Goal: Find specific page/section: Find specific page/section

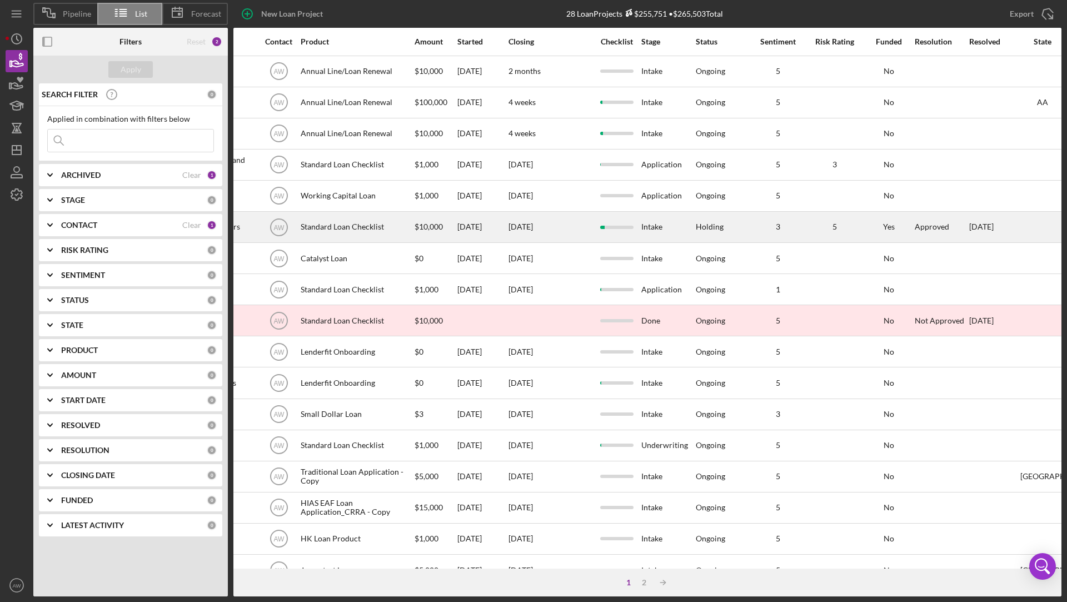
scroll to position [0, 448]
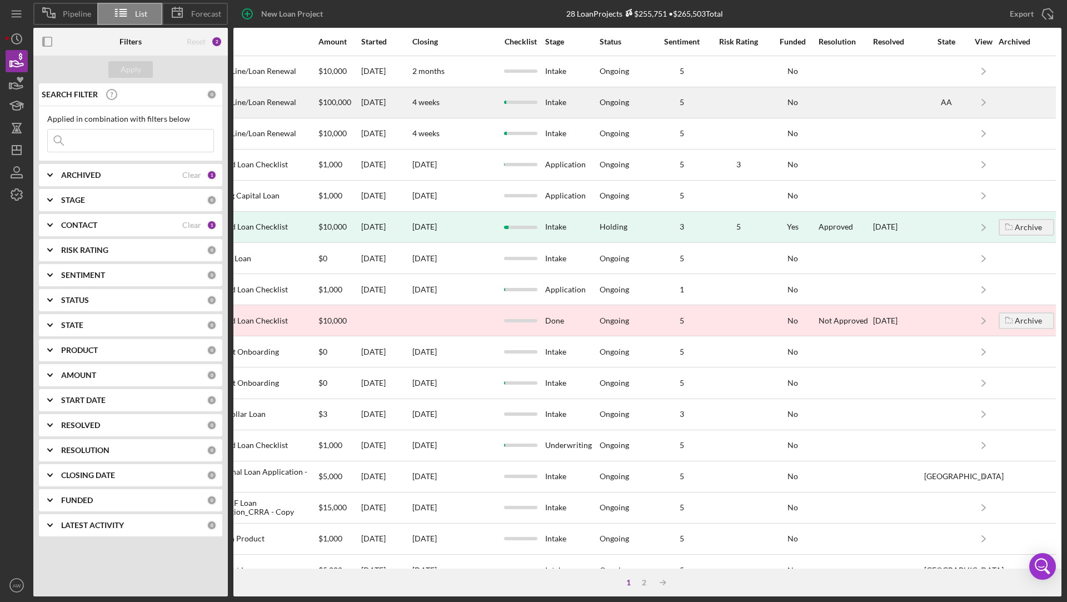
click at [387, 102] on div "[DATE]" at bounding box center [386, 102] width 50 height 29
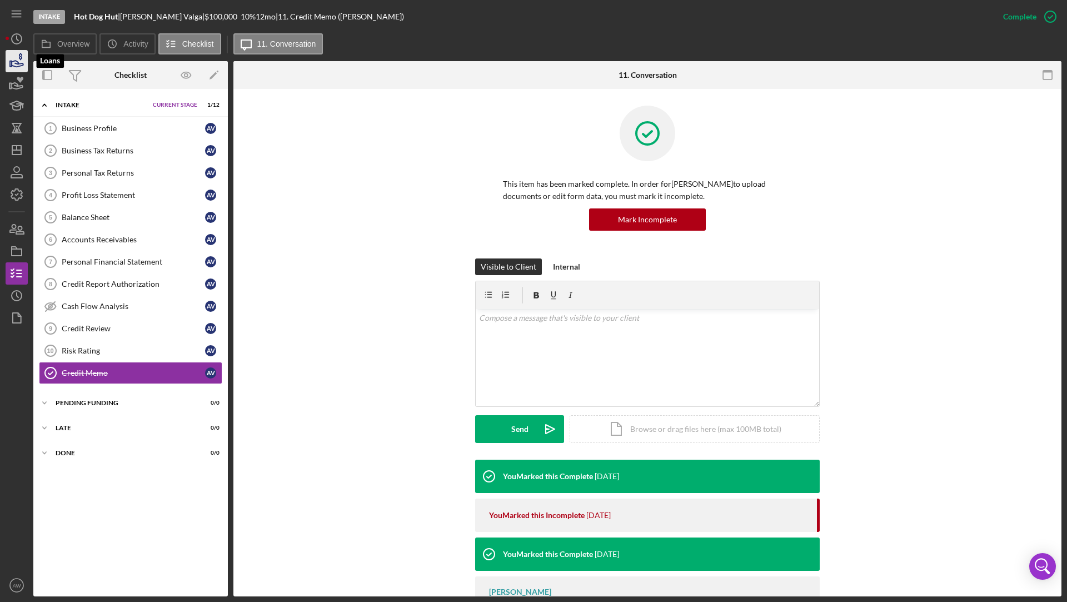
click at [15, 63] on icon "button" at bounding box center [18, 64] width 12 height 6
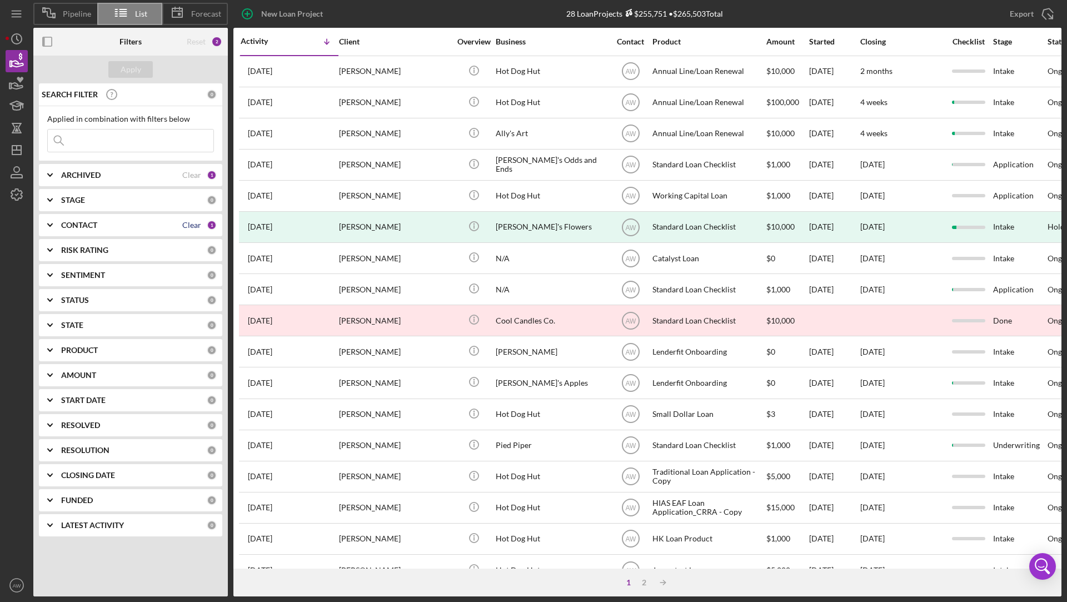
click at [196, 221] on div "Clear" at bounding box center [191, 225] width 19 height 9
click at [118, 63] on button "Apply" at bounding box center [130, 69] width 44 height 17
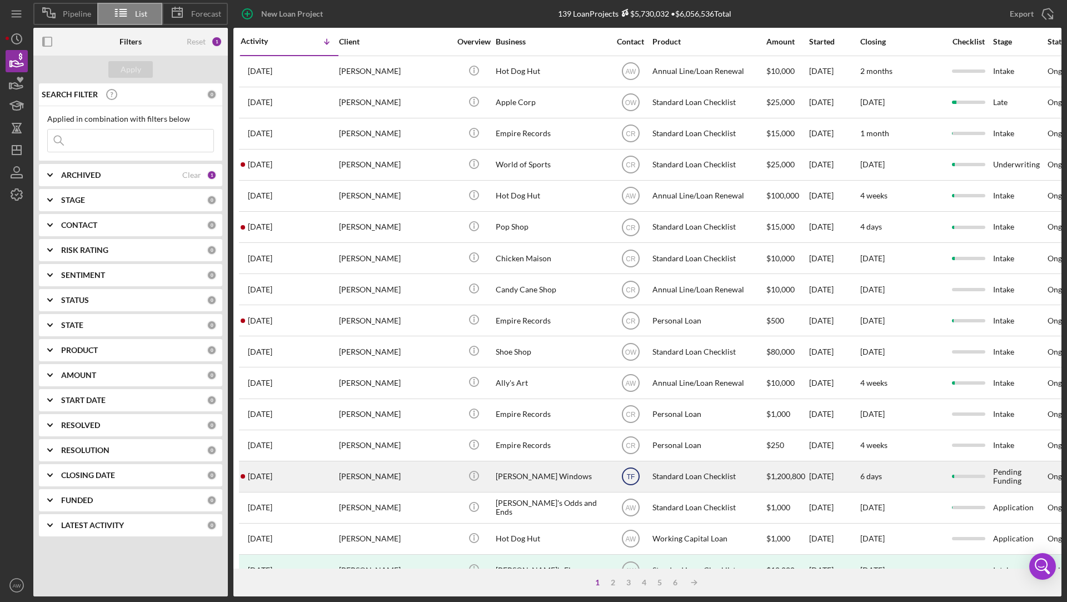
click at [630, 473] on text "TF" at bounding box center [630, 477] width 8 height 8
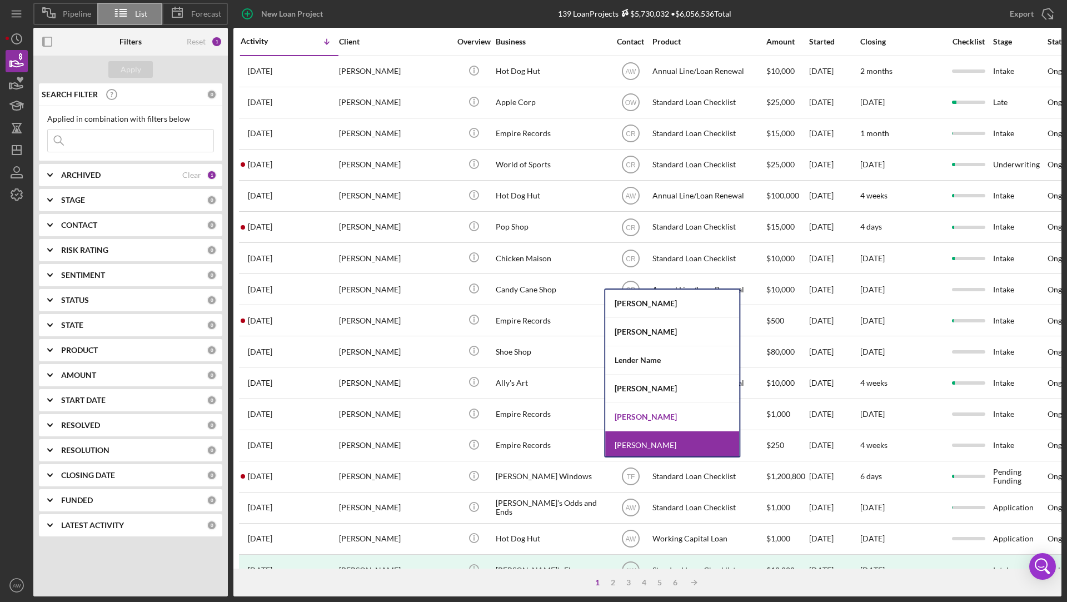
click at [630, 416] on div "[PERSON_NAME]" at bounding box center [672, 417] width 134 height 28
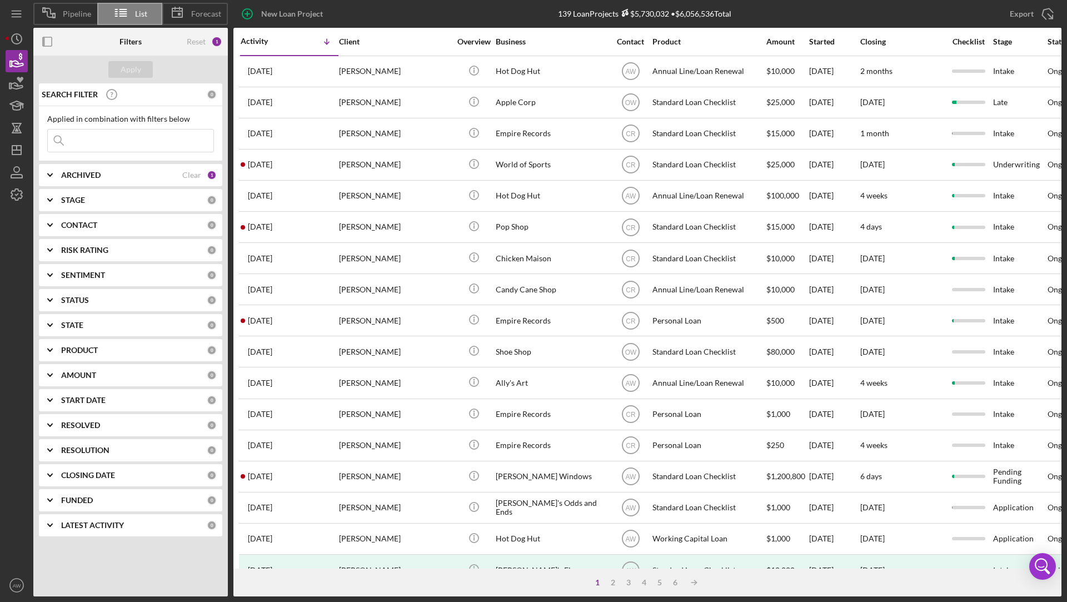
click at [83, 131] on input at bounding box center [131, 141] width 166 height 22
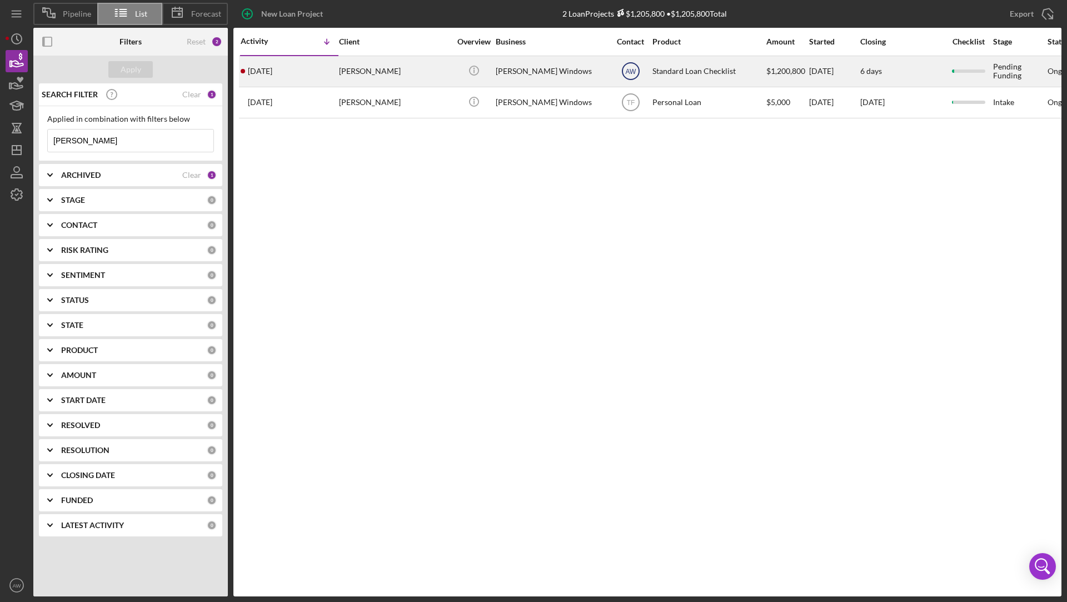
type input "[PERSON_NAME]"
click at [632, 68] on text "AW" at bounding box center [630, 72] width 11 height 8
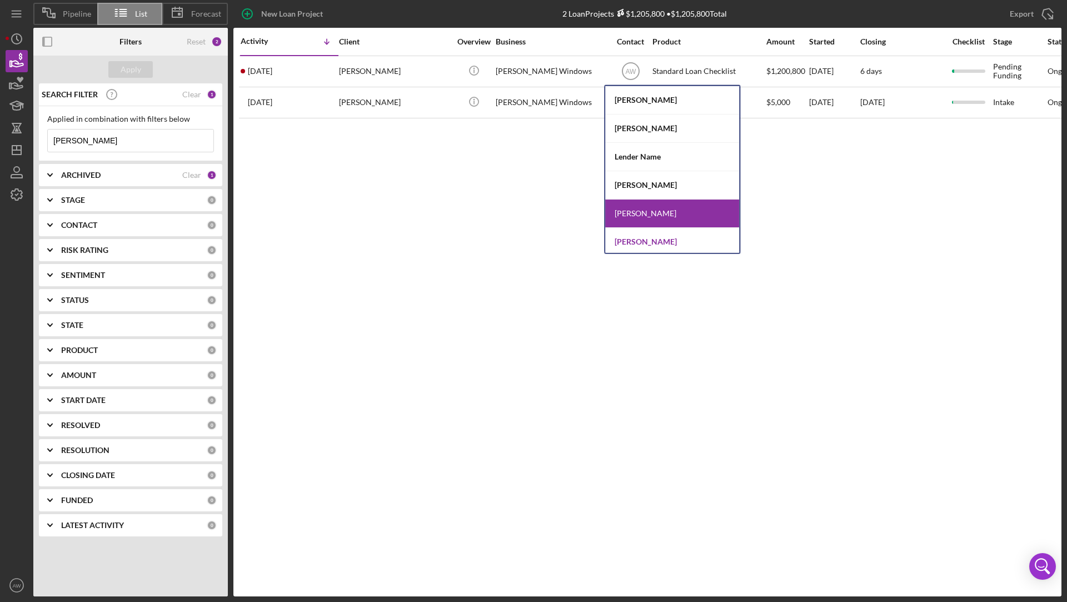
click at [634, 238] on div "[PERSON_NAME]" at bounding box center [672, 242] width 134 height 28
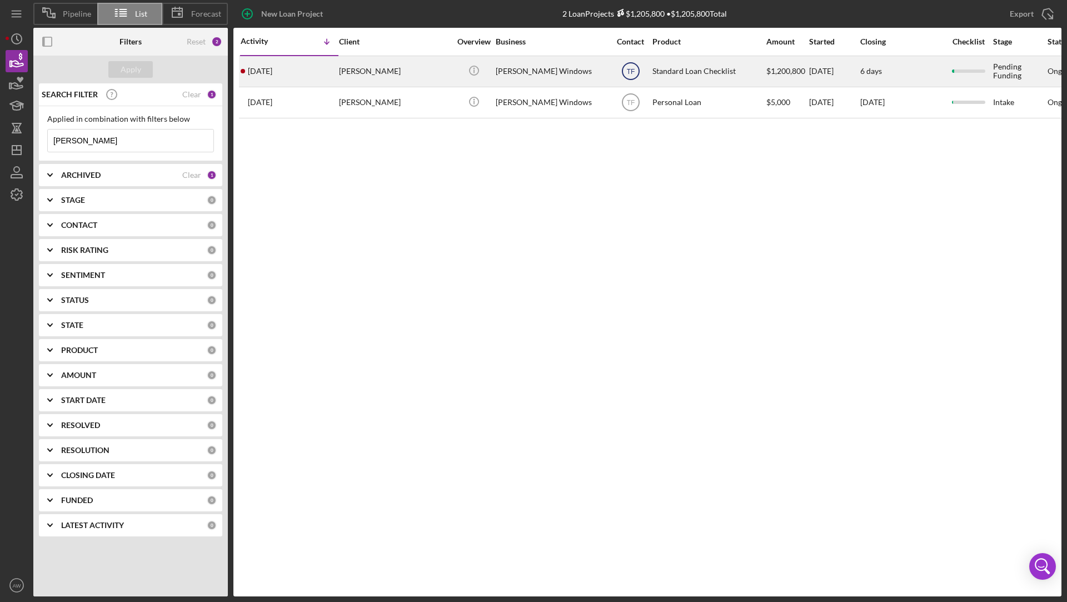
click at [625, 65] on icon "TF" at bounding box center [631, 71] width 28 height 28
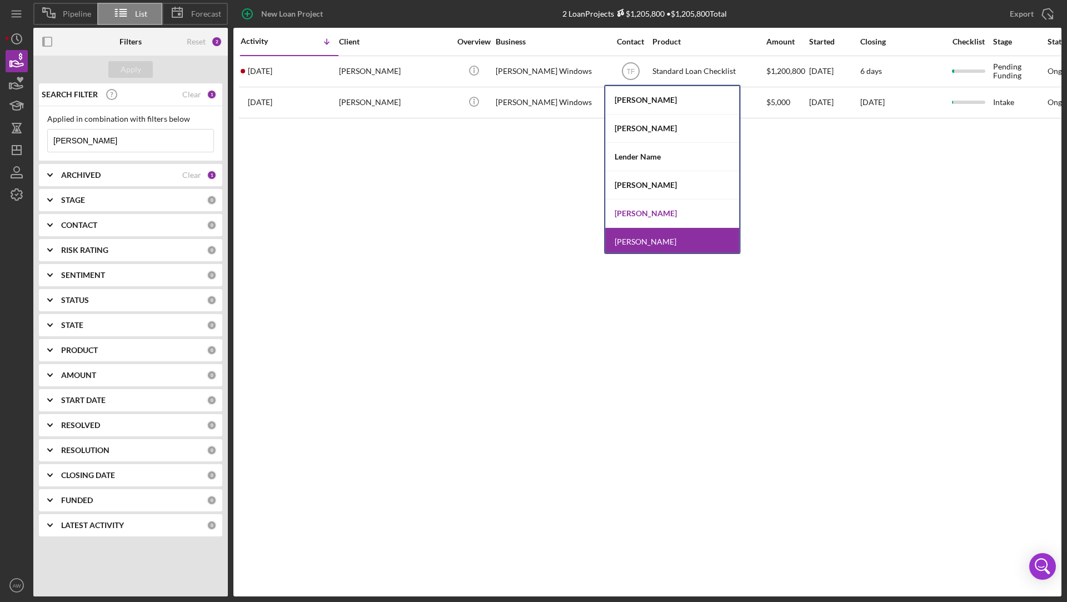
click at [635, 208] on div "[PERSON_NAME]" at bounding box center [672, 214] width 134 height 28
